Goal: Entertainment & Leisure: Consume media (video, audio)

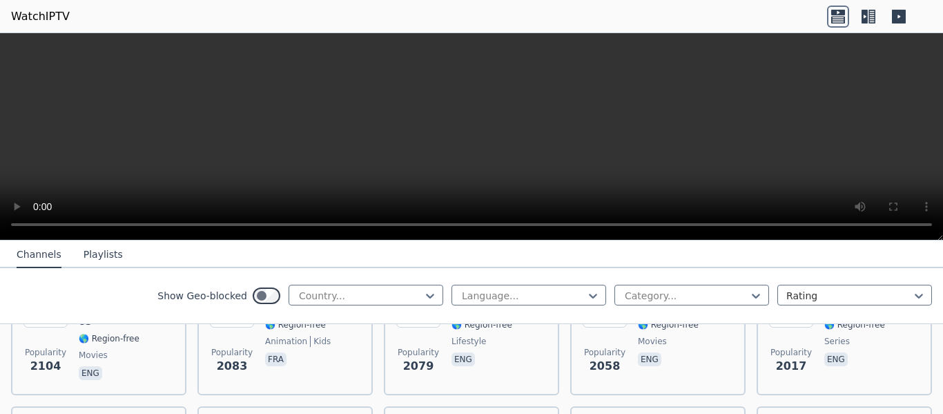
scroll to position [828, 0]
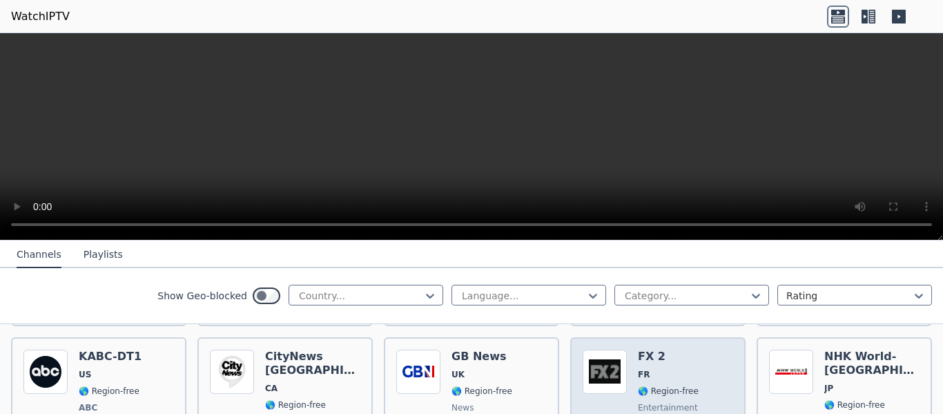
click at [616, 371] on img at bounding box center [605, 371] width 44 height 44
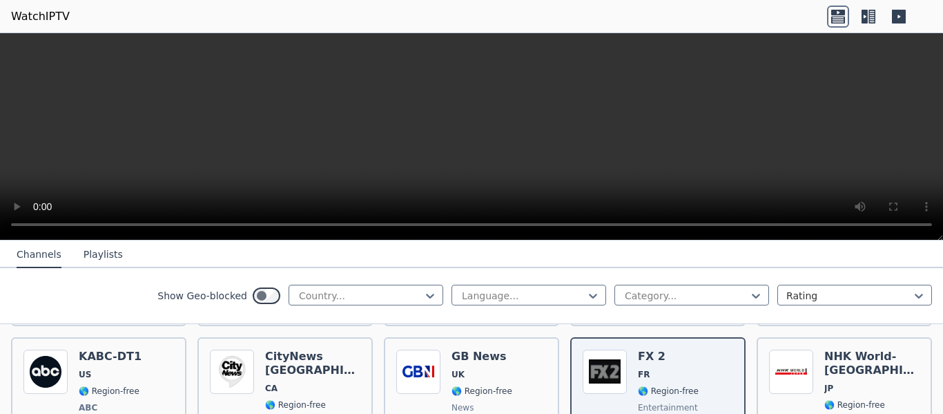
click at [814, 156] on video at bounding box center [471, 136] width 943 height 207
click at [728, 136] on video at bounding box center [471, 136] width 943 height 207
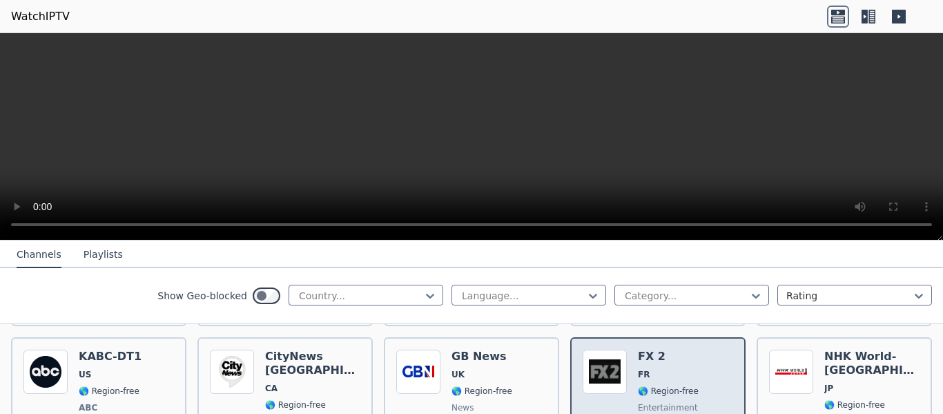
click at [663, 369] on span "FR" at bounding box center [675, 374] width 75 height 11
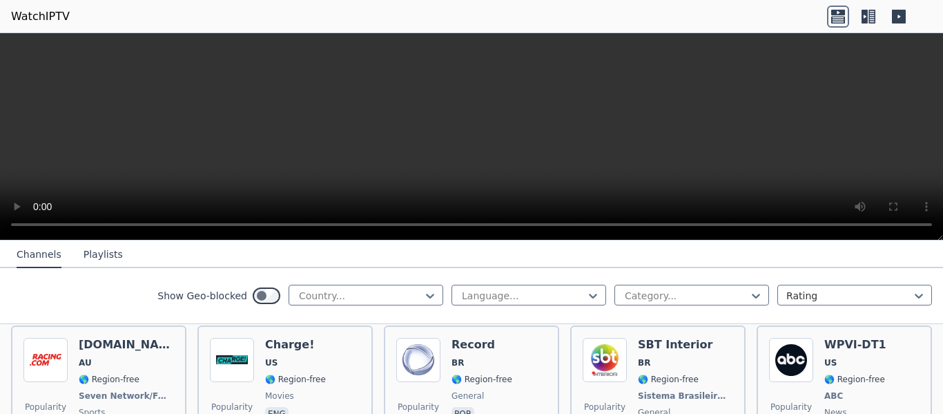
scroll to position [1933, 0]
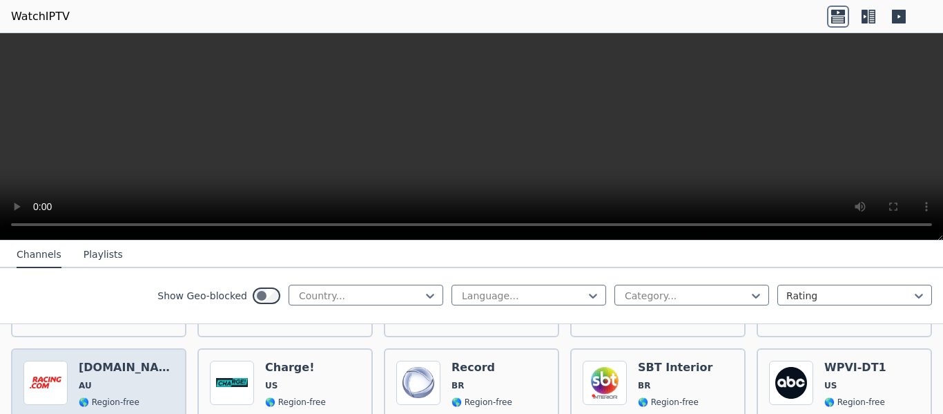
click at [93, 380] on span "AU" at bounding box center [126, 385] width 95 height 11
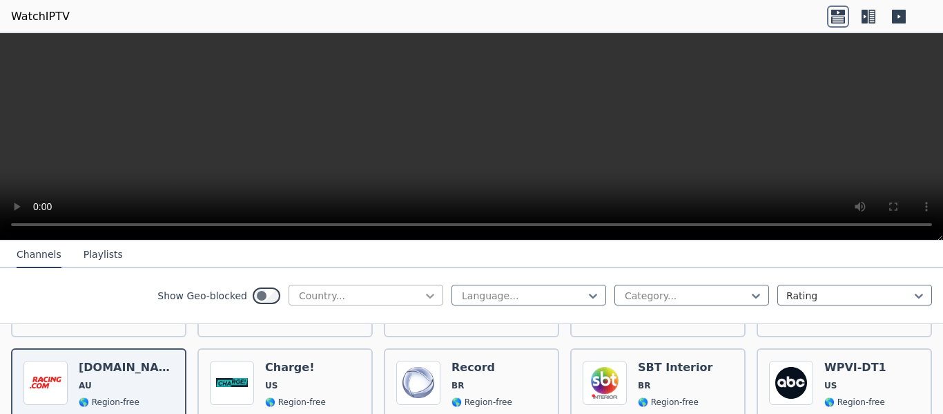
click at [425, 293] on icon at bounding box center [430, 296] width 14 height 14
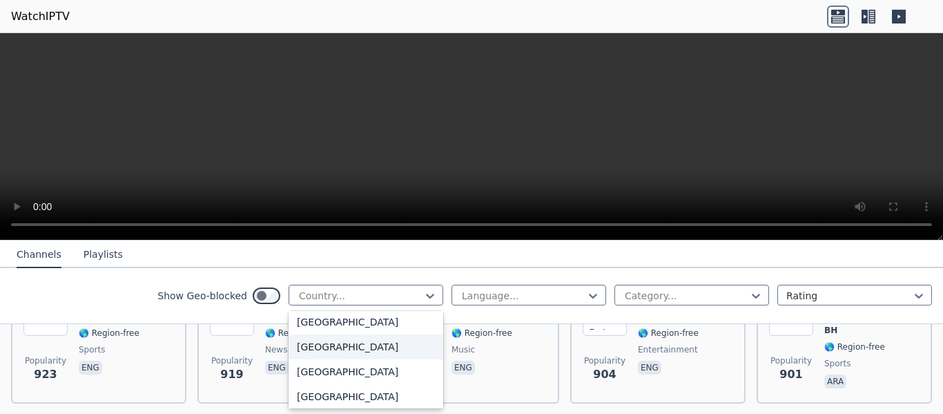
scroll to position [4859, 0]
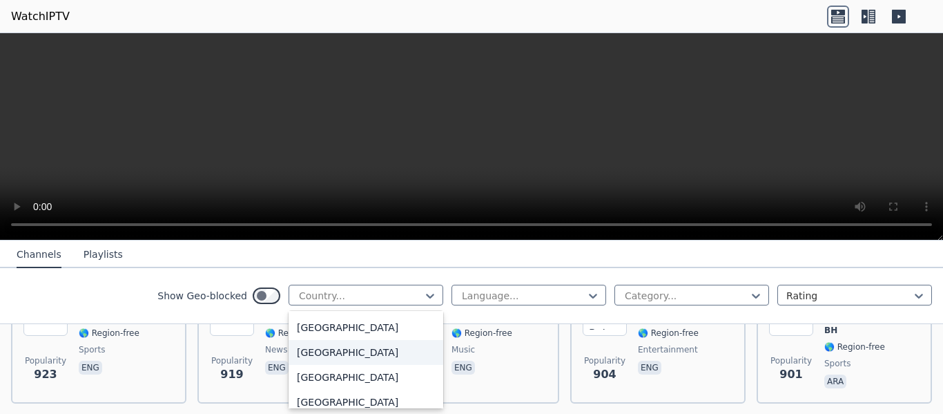
click at [368, 349] on div "[GEOGRAPHIC_DATA]" at bounding box center [366, 352] width 155 height 25
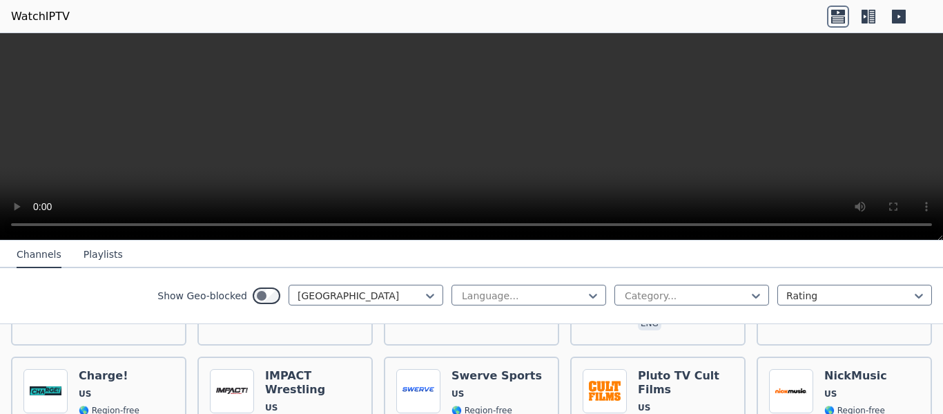
scroll to position [690, 0]
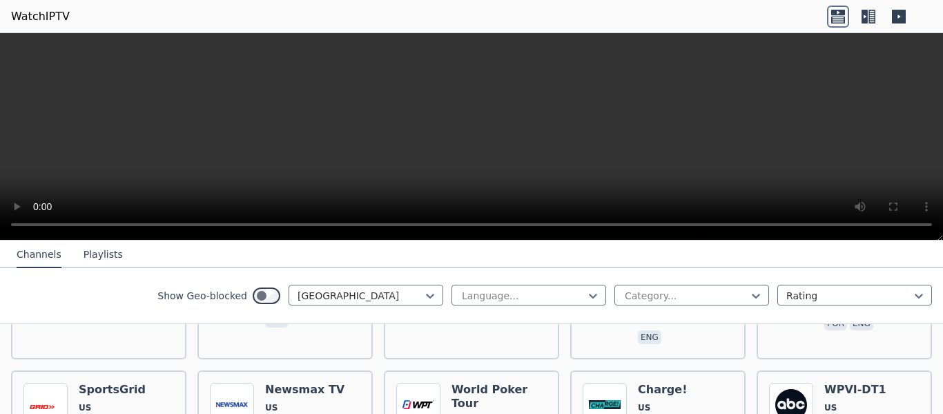
click at [88, 246] on button "Playlists" at bounding box center [103, 255] width 39 height 26
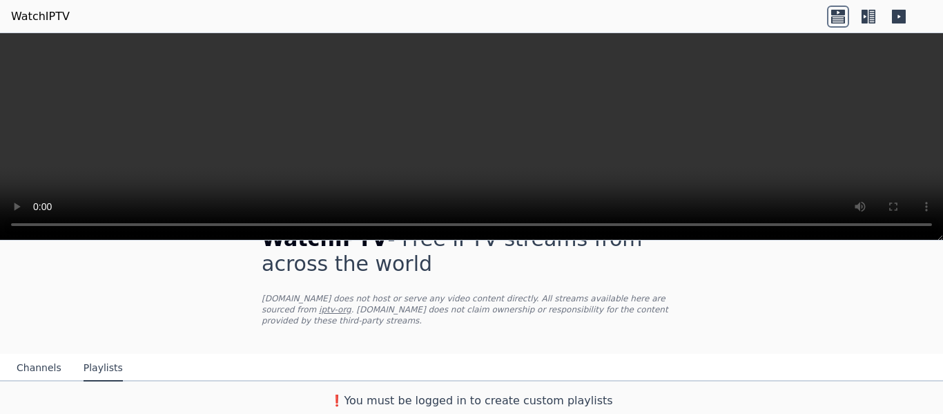
scroll to position [27, 0]
